Goal: Task Accomplishment & Management: Complete application form

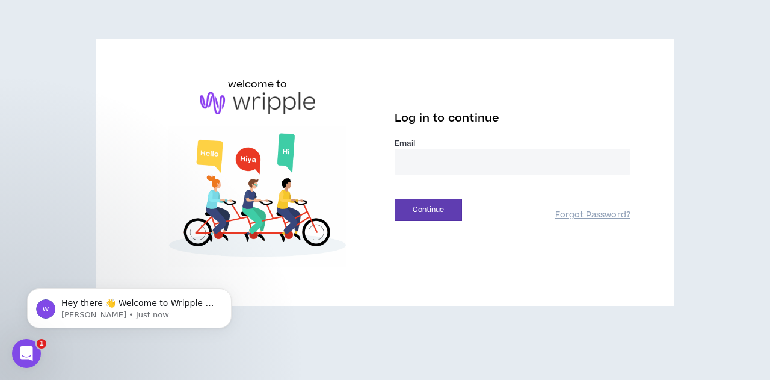
click at [433, 162] on input "email" at bounding box center [513, 162] width 236 height 26
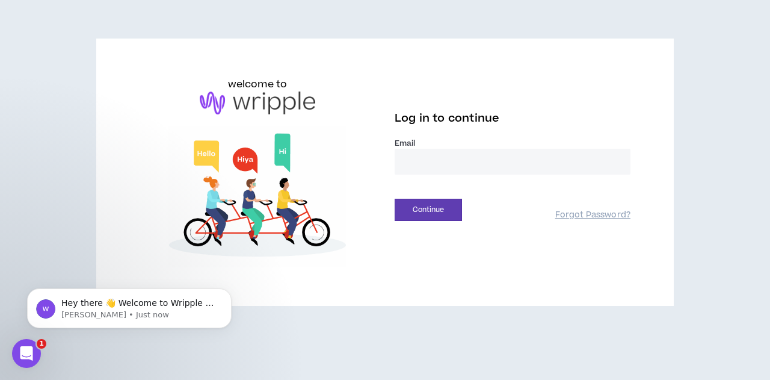
type input "**********"
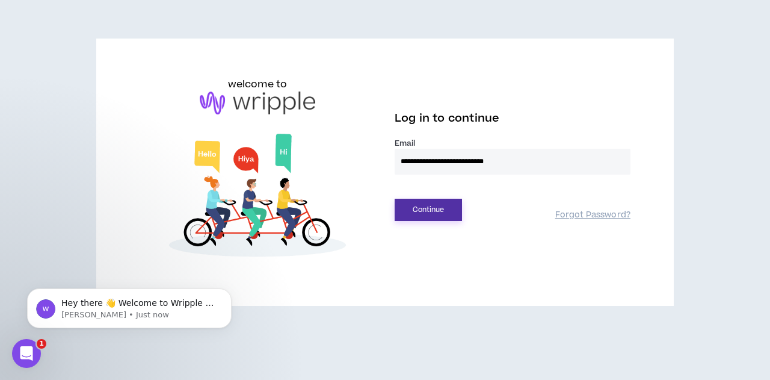
click at [435, 204] on button "Continue" at bounding box center [428, 210] width 67 height 22
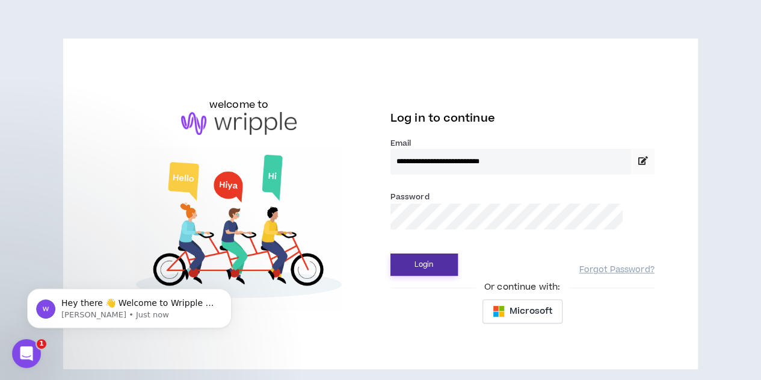
click at [435, 261] on button "Login" at bounding box center [424, 264] width 67 height 22
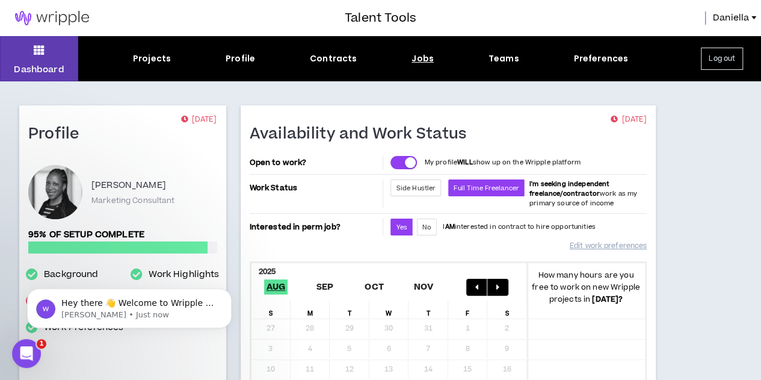
click at [427, 54] on div "Jobs" at bounding box center [423, 58] width 22 height 13
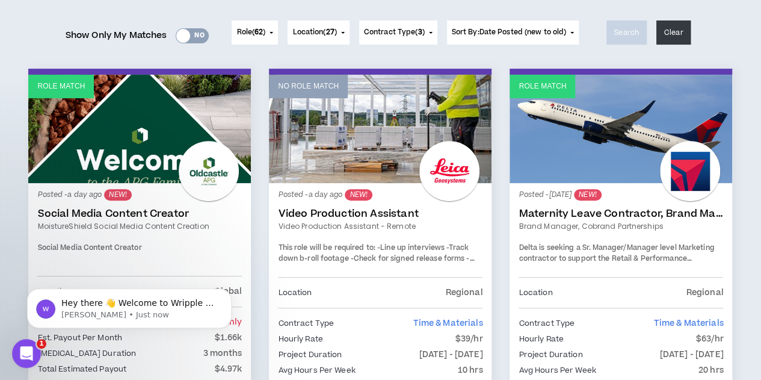
scroll to position [175, 0]
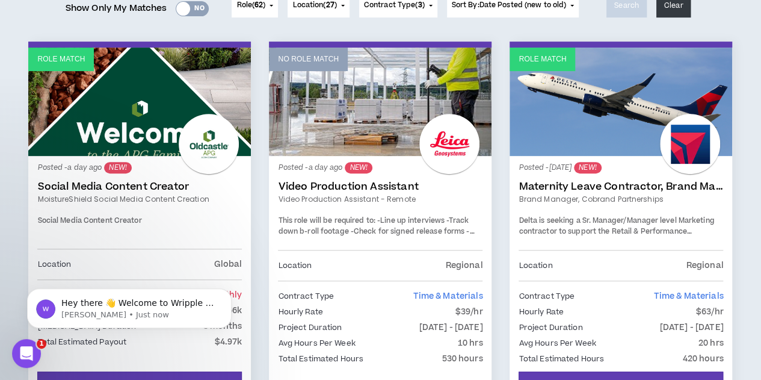
click at [637, 127] on link "Role Match" at bounding box center [621, 102] width 223 height 108
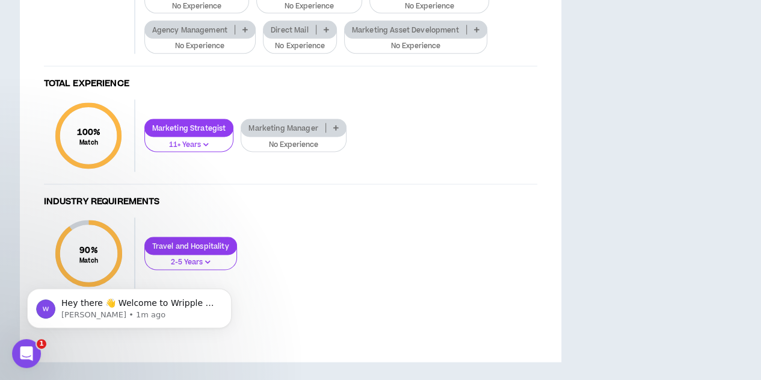
scroll to position [893, 0]
click at [206, 34] on p "Agency Management" at bounding box center [190, 29] width 90 height 9
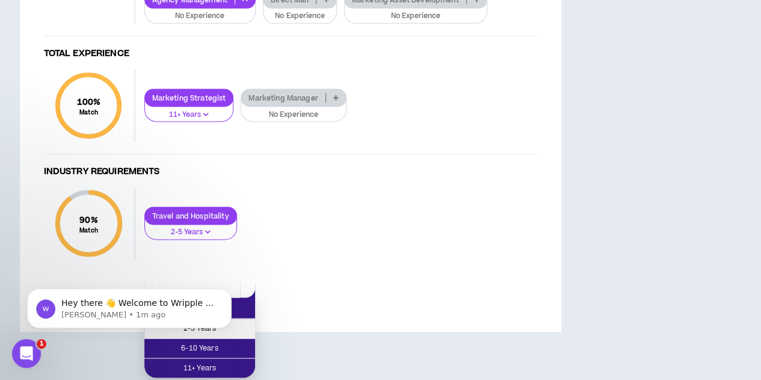
click at [211, 321] on span "2-5 Years" at bounding box center [200, 327] width 96 height 13
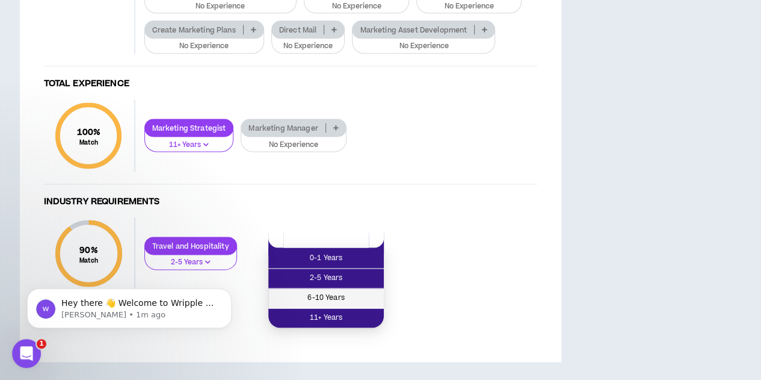
click at [323, 291] on span "6-10 Years" at bounding box center [326, 297] width 101 height 13
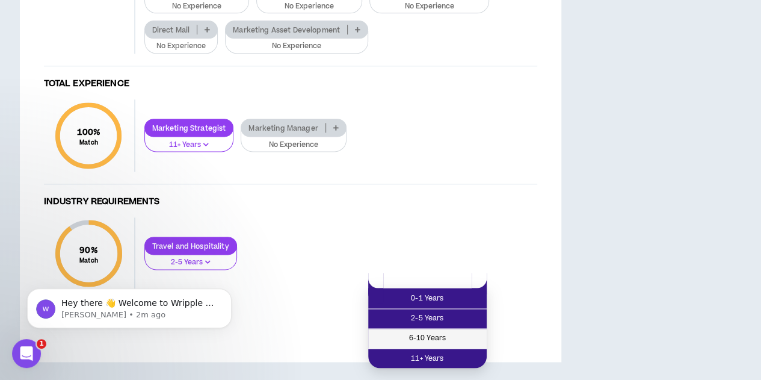
click at [414, 332] on span "6-10 Years" at bounding box center [428, 338] width 104 height 13
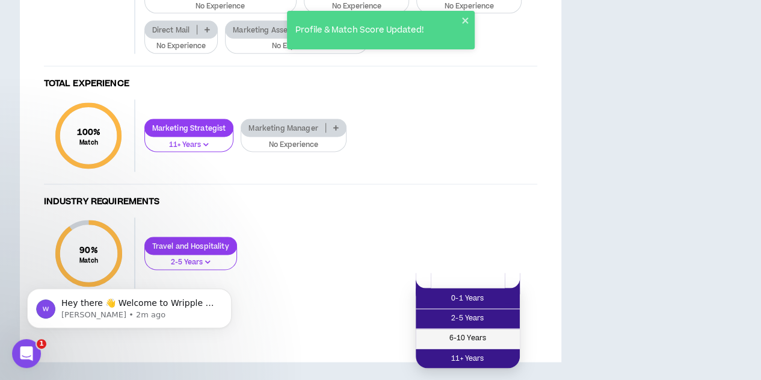
click at [453, 332] on span "6-10 Years" at bounding box center [468, 338] width 90 height 13
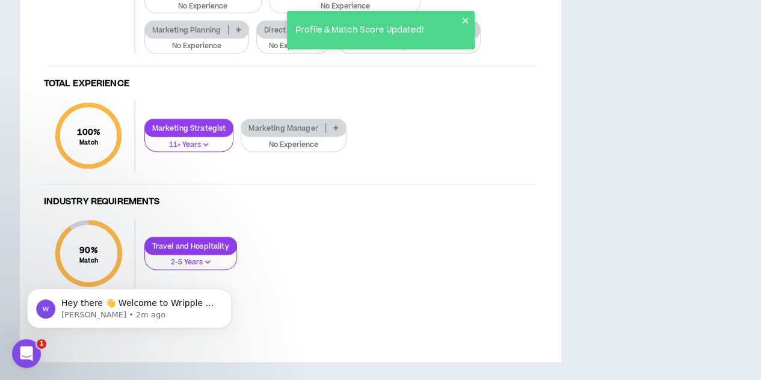
click at [425, 34] on p "Marketing Asset Development" at bounding box center [399, 29] width 122 height 9
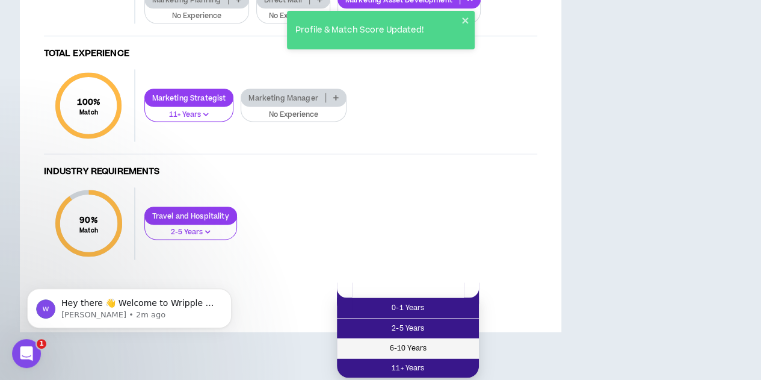
click at [426, 341] on span "6-10 Years" at bounding box center [408, 347] width 128 height 13
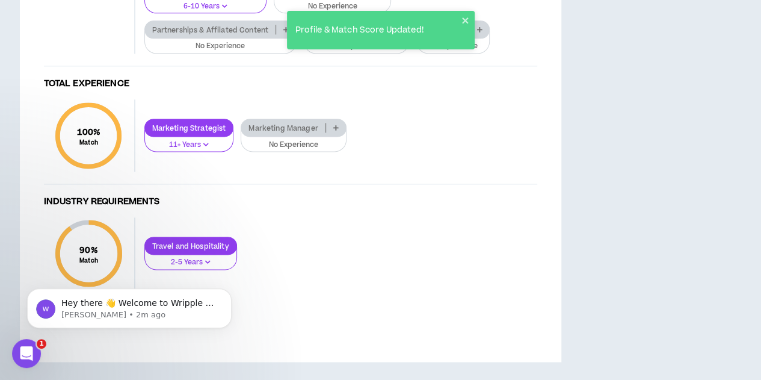
click at [448, 34] on p "Direct Mail" at bounding box center [443, 29] width 52 height 9
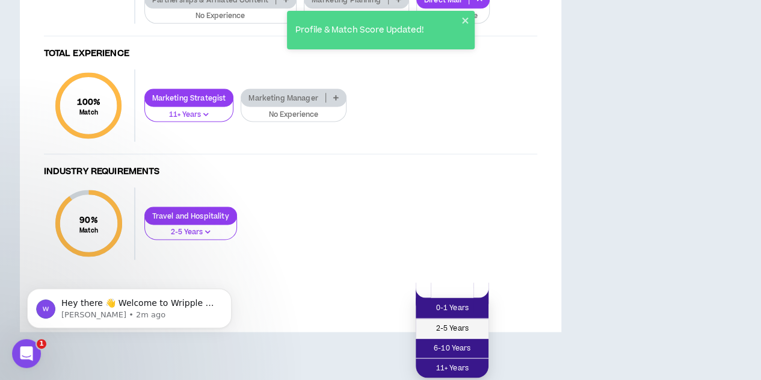
click at [448, 321] on span "2-5 Years" at bounding box center [452, 327] width 58 height 13
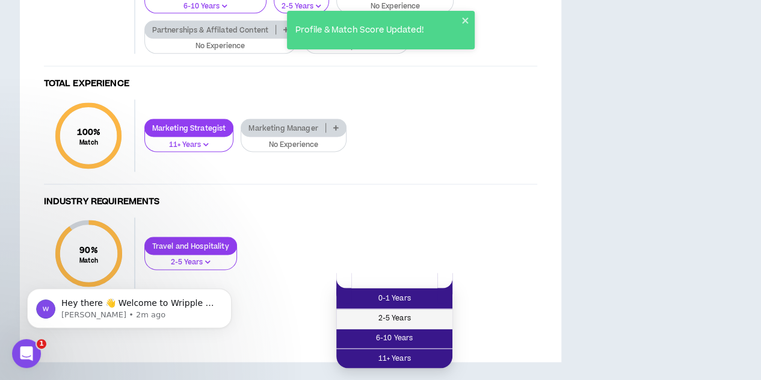
click at [420, 312] on span "2-5 Years" at bounding box center [395, 318] width 102 height 13
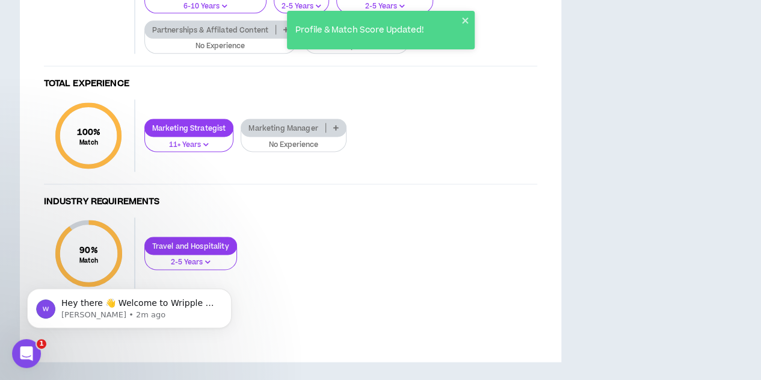
click at [379, 34] on p "Marketing Planning" at bounding box center [347, 29] width 84 height 9
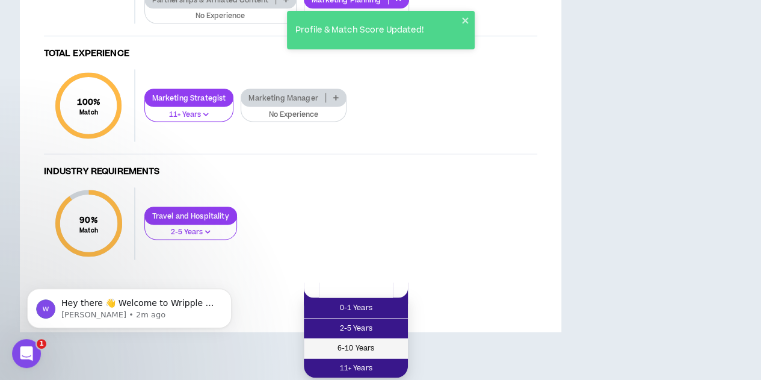
click at [374, 341] on span "6-10 Years" at bounding box center [356, 347] width 90 height 13
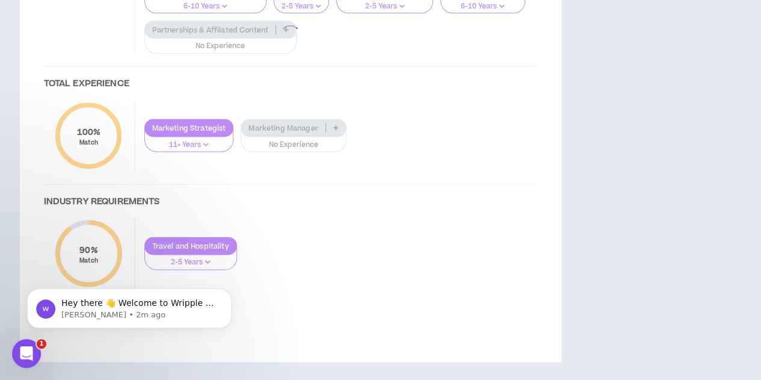
scroll to position [1078, 0]
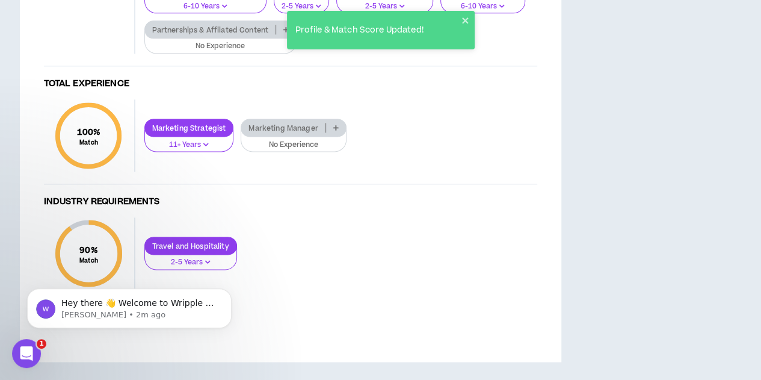
click at [327, 130] on p at bounding box center [336, 128] width 20 height 10
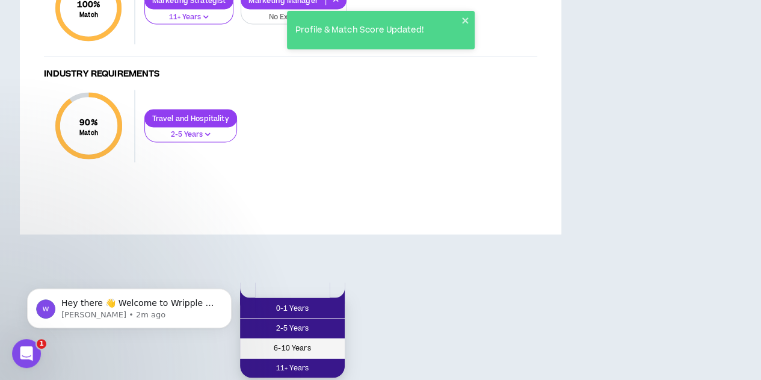
click at [311, 341] on span "6-10 Years" at bounding box center [292, 347] width 90 height 13
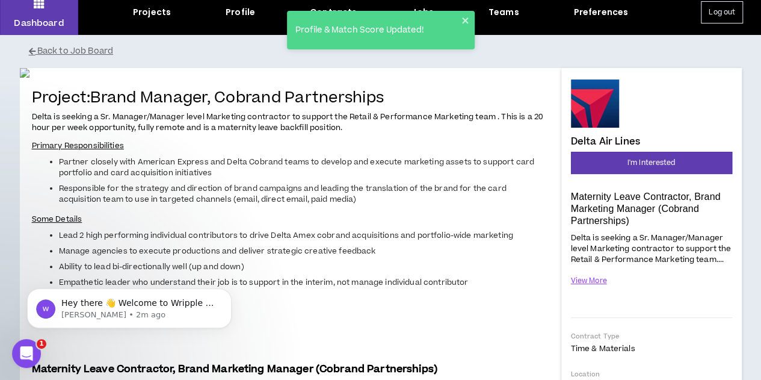
scroll to position [5, 0]
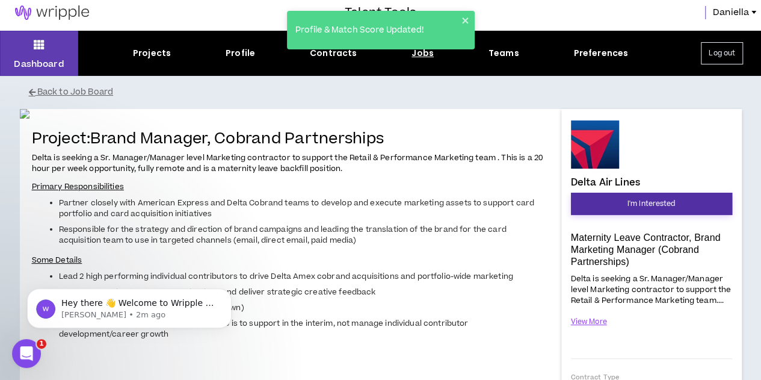
click at [645, 199] on span "I'm Interested" at bounding box center [652, 203] width 48 height 11
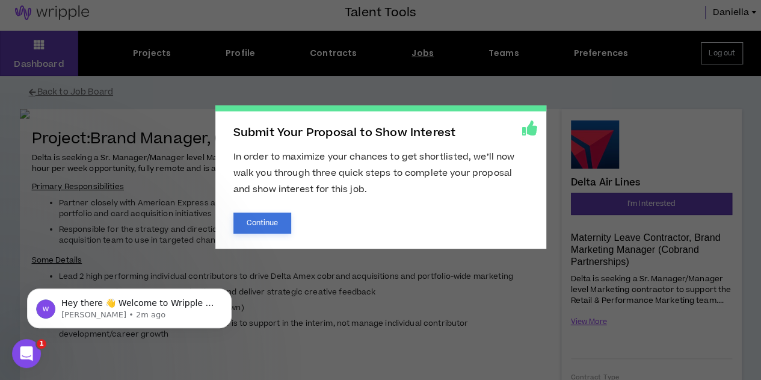
click at [267, 227] on button "Continue" at bounding box center [263, 222] width 58 height 21
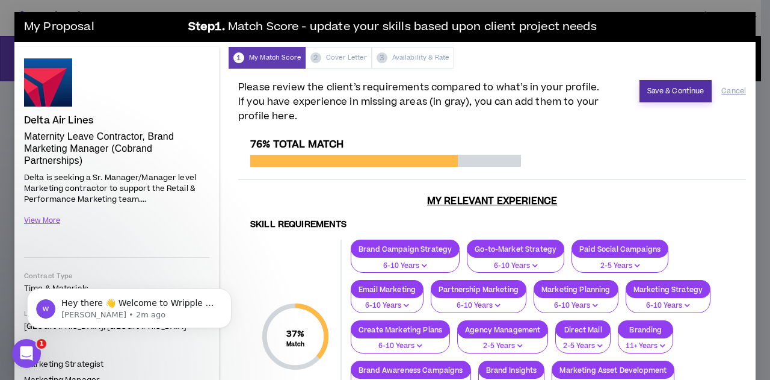
click at [659, 91] on button "Save & Continue" at bounding box center [676, 91] width 73 height 22
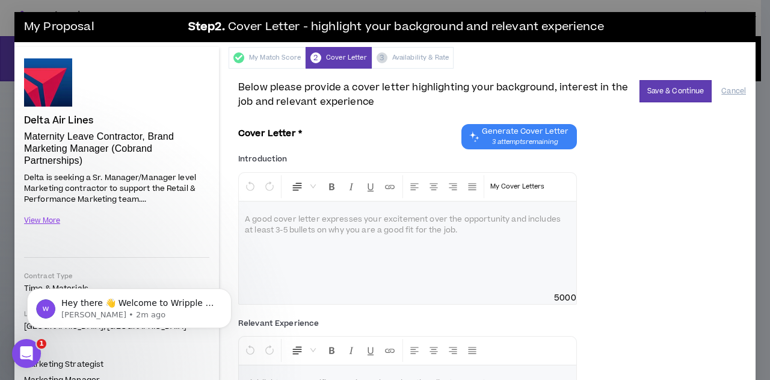
click at [527, 129] on span "Generate Cover Letter" at bounding box center [525, 131] width 87 height 10
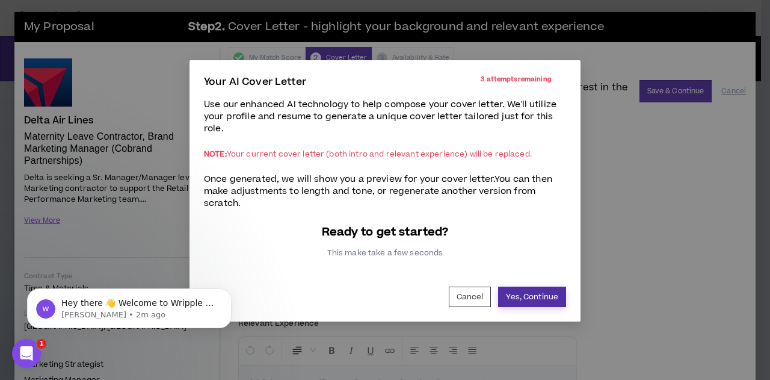
click at [524, 293] on button "Yes, Continue" at bounding box center [532, 296] width 68 height 20
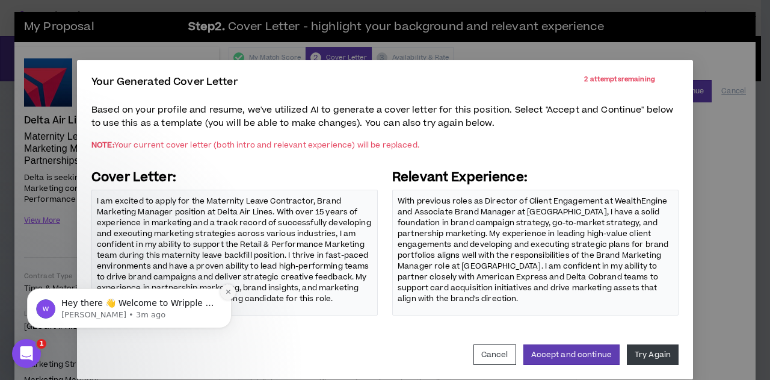
click at [227, 292] on icon "Dismiss notification" at bounding box center [228, 291] width 7 height 7
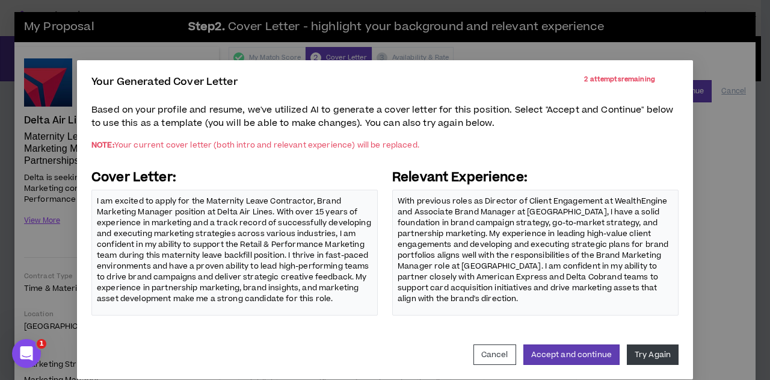
click at [588, 212] on p "With previous roles as Director of Client Engagement at WealthEngine and Associ…" at bounding box center [536, 250] width 276 height 110
click at [586, 214] on p "With previous roles as Director of Client Engagement at WealthEngine and Associ…" at bounding box center [536, 250] width 276 height 110
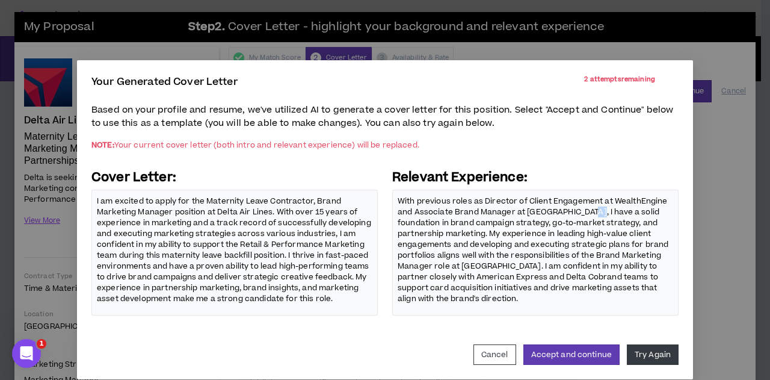
click at [586, 214] on p "With previous roles as Director of Client Engagement at WealthEngine and Associ…" at bounding box center [536, 250] width 276 height 110
click at [563, 345] on button "Accept and continue" at bounding box center [572, 354] width 96 height 20
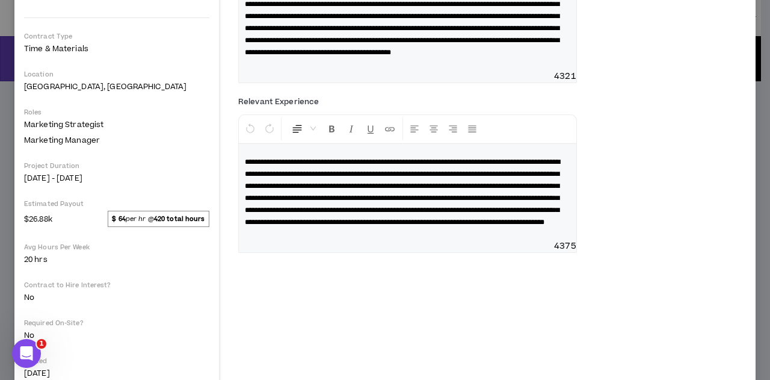
scroll to position [241, 0]
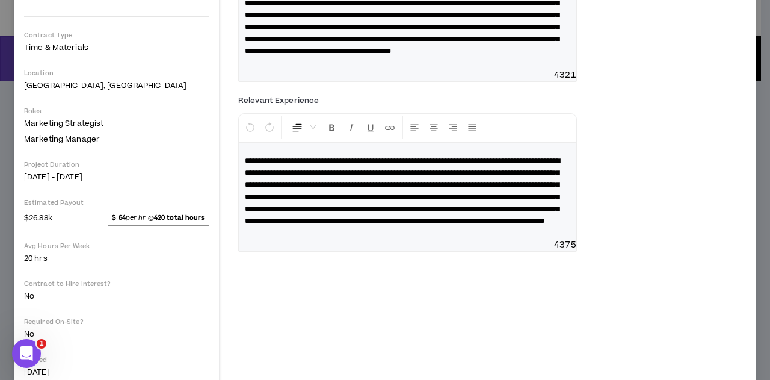
click at [516, 206] on span "**********" at bounding box center [402, 190] width 315 height 67
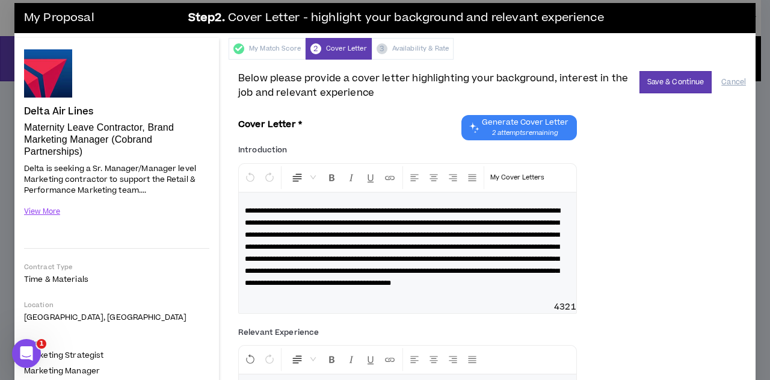
scroll to position [0, 0]
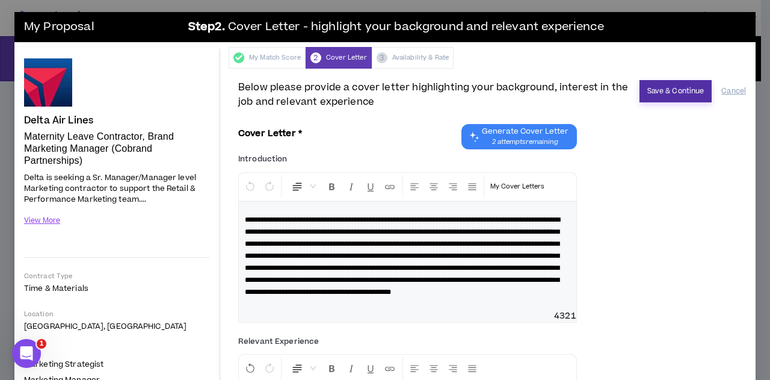
click at [654, 86] on button "Save & Continue" at bounding box center [676, 91] width 73 height 22
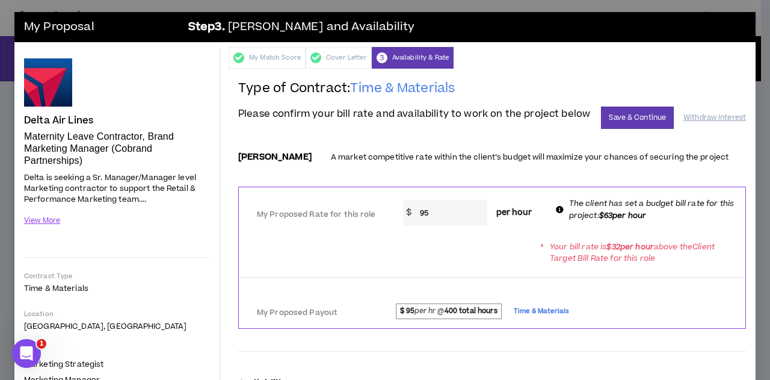
click at [438, 218] on input "95" at bounding box center [450, 213] width 73 height 26
type input "63"
click at [721, 221] on p "The client has set a budget bill rate for this project: $63 per hour" at bounding box center [652, 209] width 166 height 23
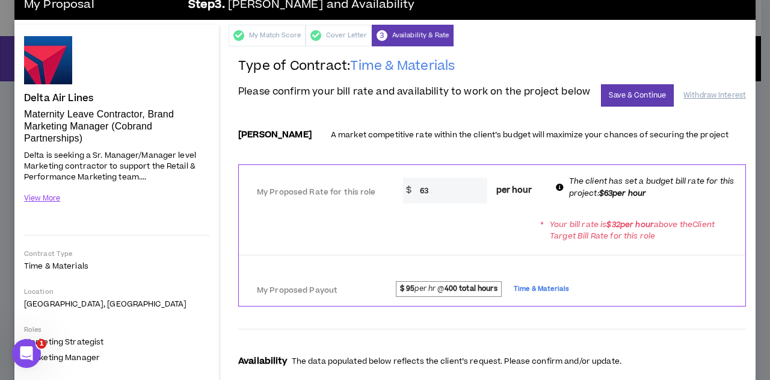
scroll to position [14, 0]
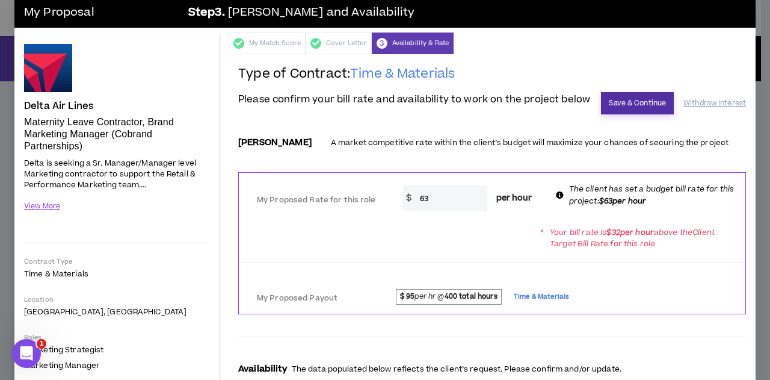
click at [620, 108] on button "Save & Continue" at bounding box center [637, 103] width 73 height 22
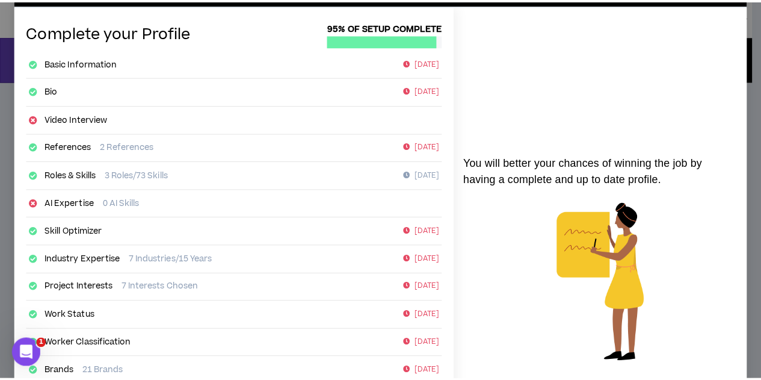
scroll to position [249, 0]
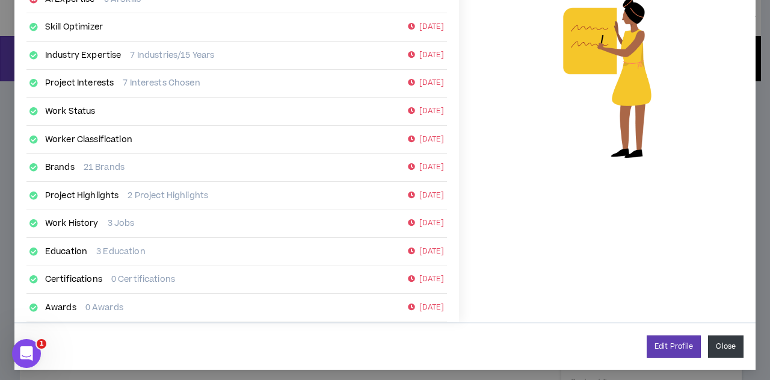
click at [708, 341] on button "Close" at bounding box center [726, 346] width 36 height 22
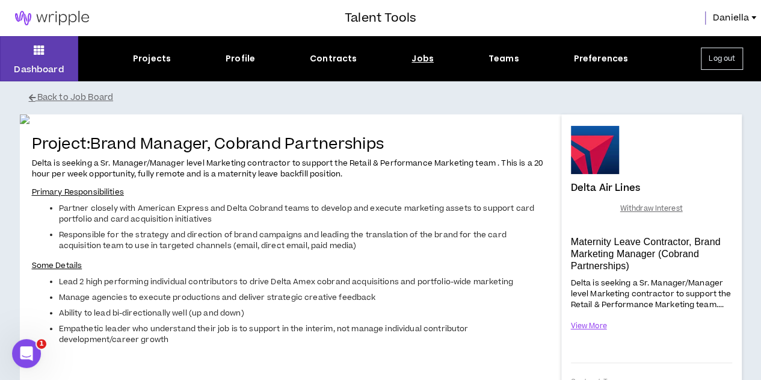
click at [427, 58] on div "Jobs" at bounding box center [423, 58] width 22 height 13
click at [422, 60] on div "Jobs" at bounding box center [423, 58] width 22 height 13
click at [419, 59] on div "Jobs" at bounding box center [423, 58] width 22 height 13
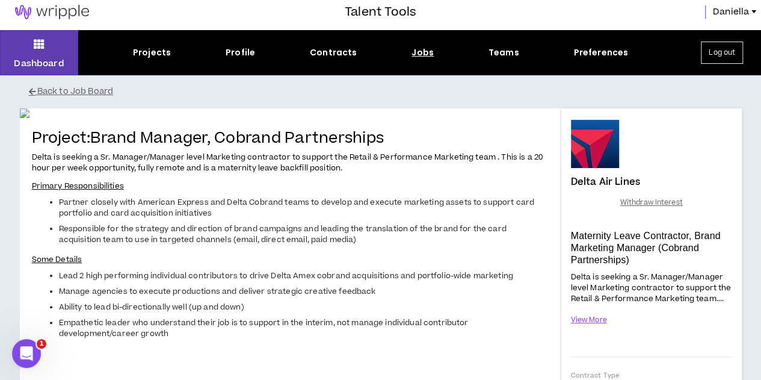
scroll to position [2, 0]
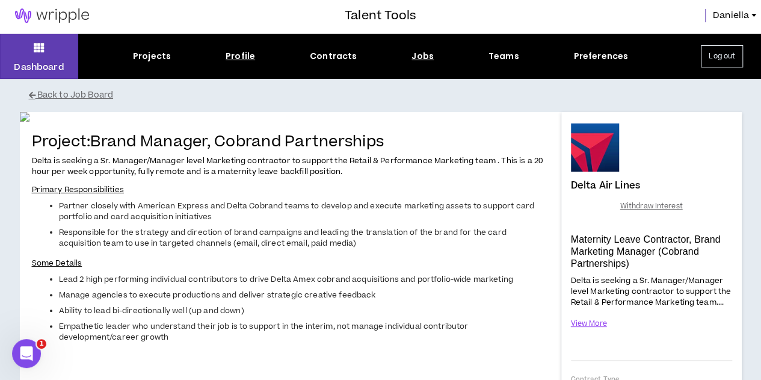
click at [240, 57] on div "Profile" at bounding box center [240, 56] width 29 height 13
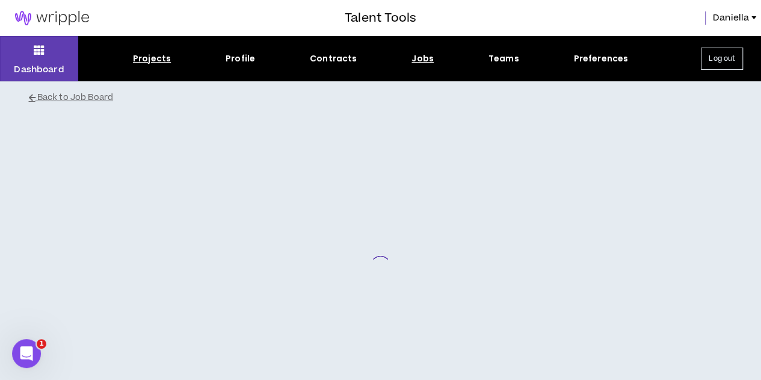
click at [144, 60] on div "Projects" at bounding box center [152, 58] width 38 height 13
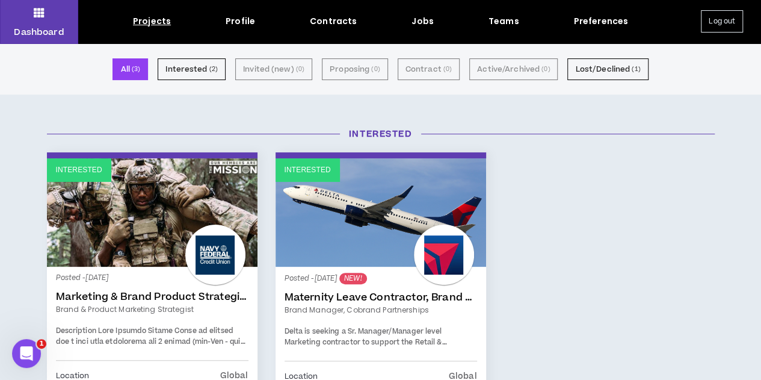
scroll to position [29, 0]
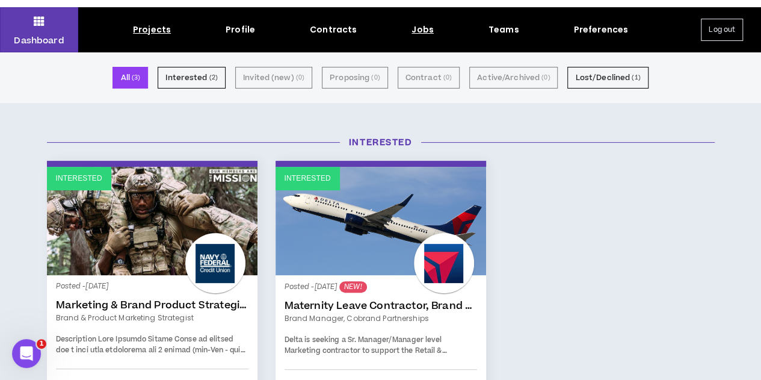
click at [430, 29] on div "Jobs" at bounding box center [423, 29] width 22 height 13
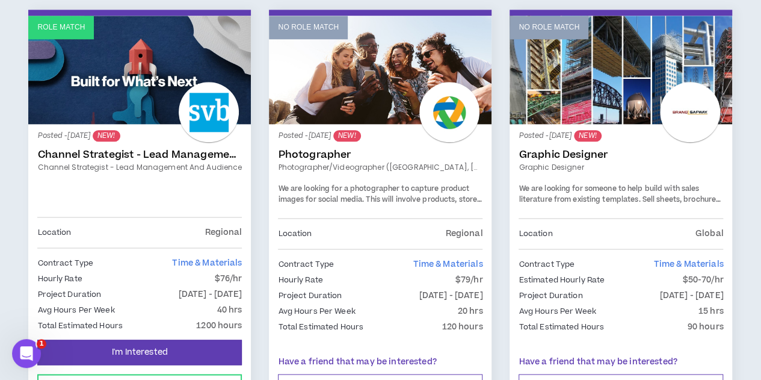
scroll to position [648, 0]
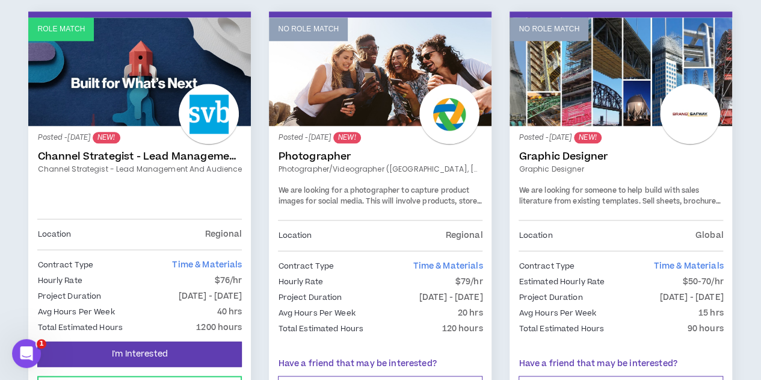
click at [163, 87] on link "Role Match" at bounding box center [139, 71] width 223 height 108
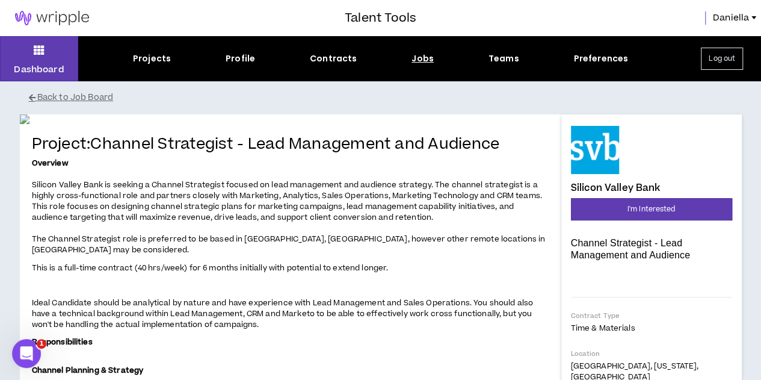
click at [427, 58] on div "Jobs" at bounding box center [423, 58] width 22 height 13
click at [419, 56] on div "Jobs" at bounding box center [423, 58] width 22 height 13
click at [421, 63] on div "Jobs" at bounding box center [423, 58] width 22 height 13
click at [419, 59] on div "Jobs" at bounding box center [423, 58] width 22 height 13
click at [67, 98] on button "Back to Job Board" at bounding box center [390, 97] width 722 height 21
